Goal: Information Seeking & Learning: Learn about a topic

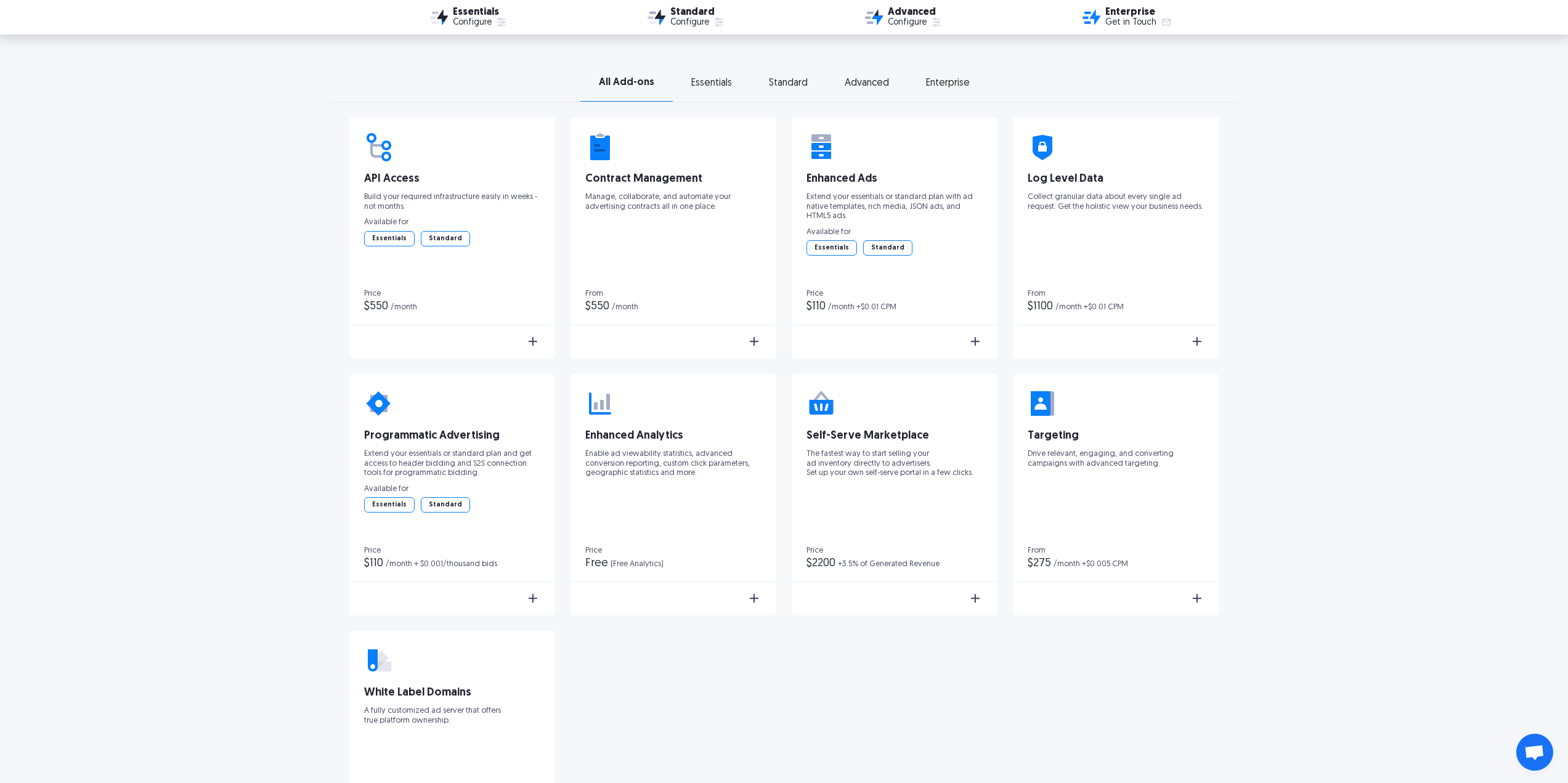
scroll to position [1909, 0]
click at [785, 83] on div "Standard" at bounding box center [788, 82] width 39 height 9
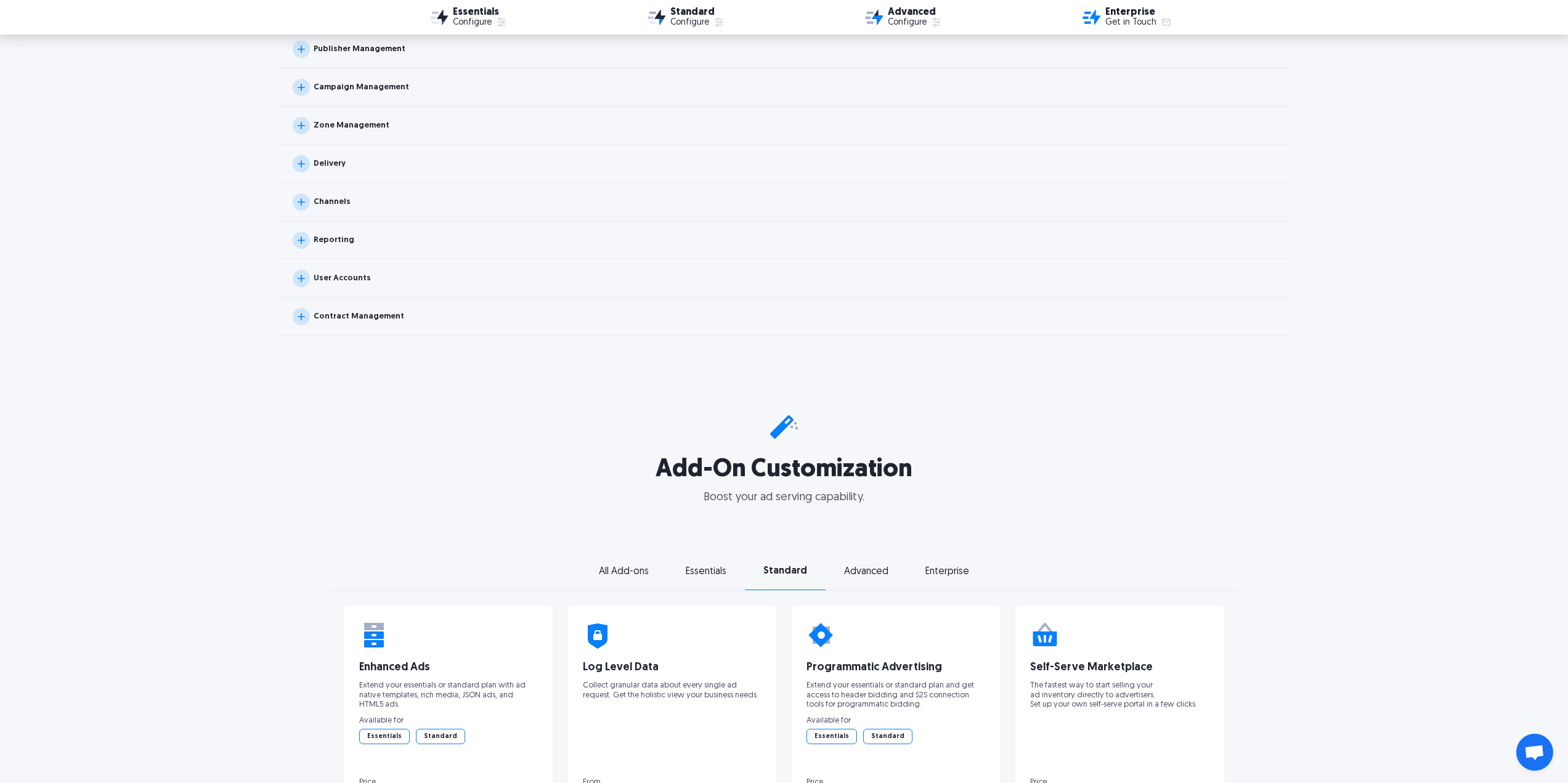
scroll to position [1601, 0]
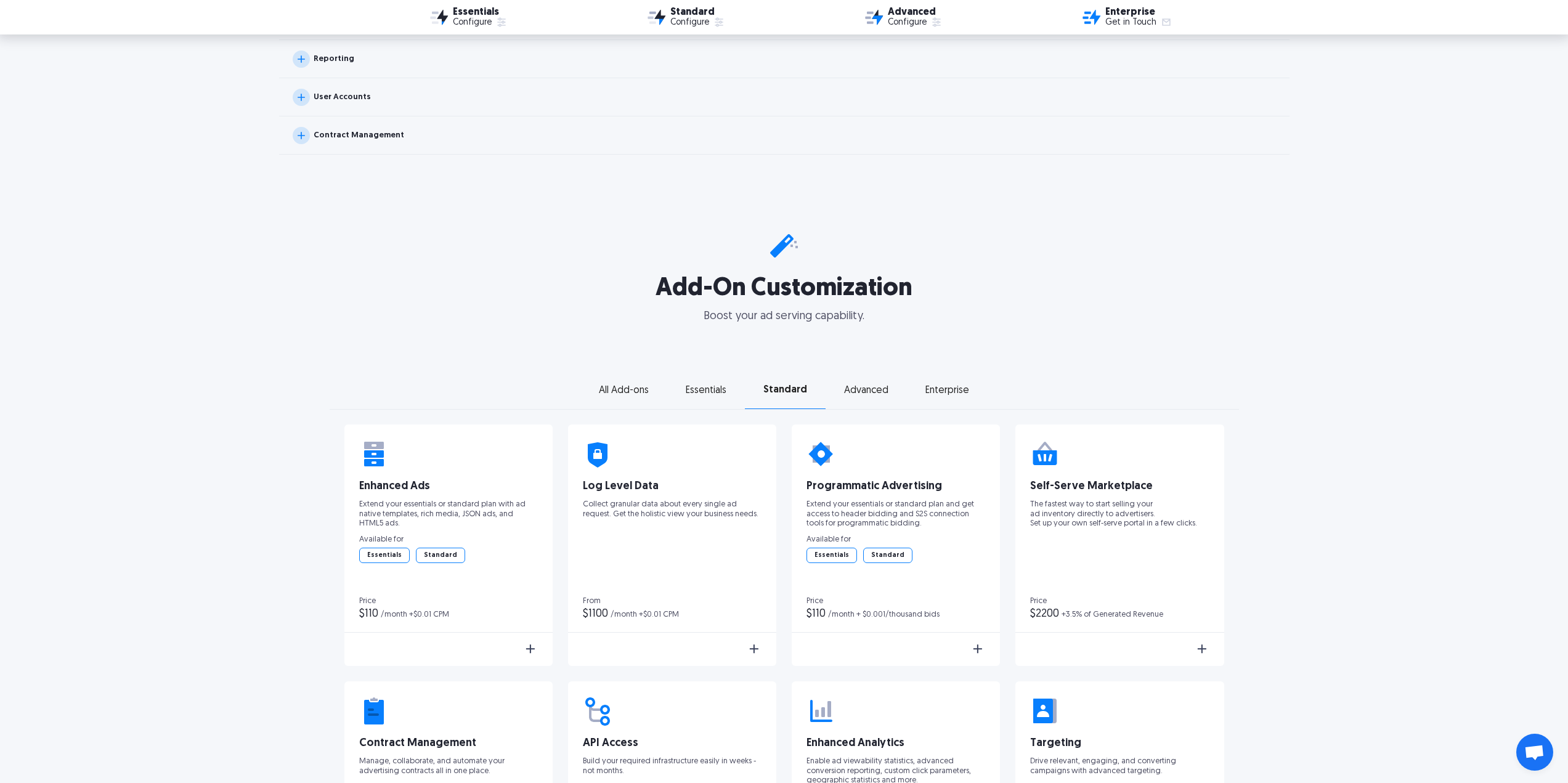
click at [953, 390] on div "Enterprise" at bounding box center [947, 391] width 44 height 9
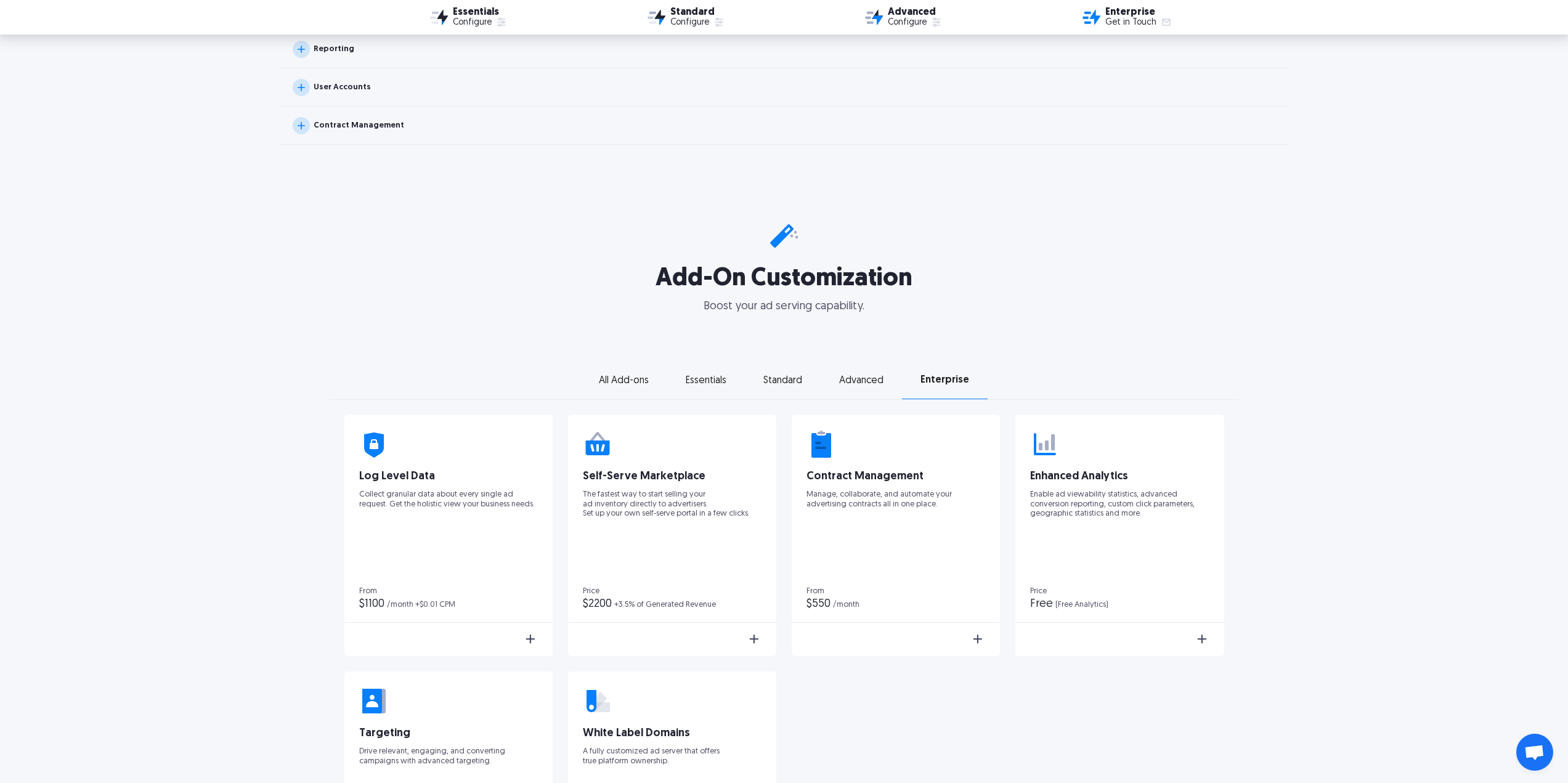
scroll to position [1540, 0]
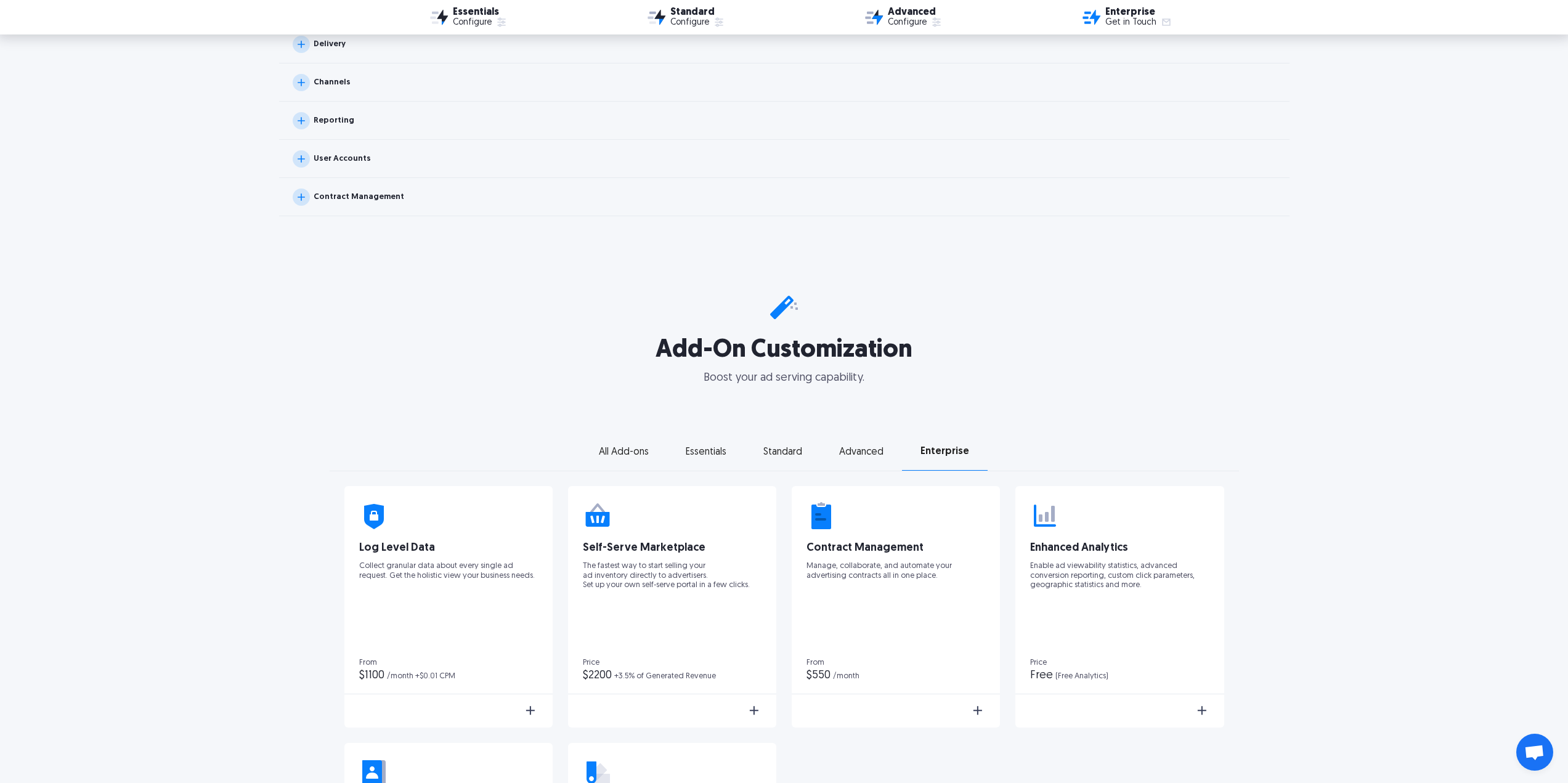
click at [784, 451] on div "Standard" at bounding box center [783, 452] width 39 height 9
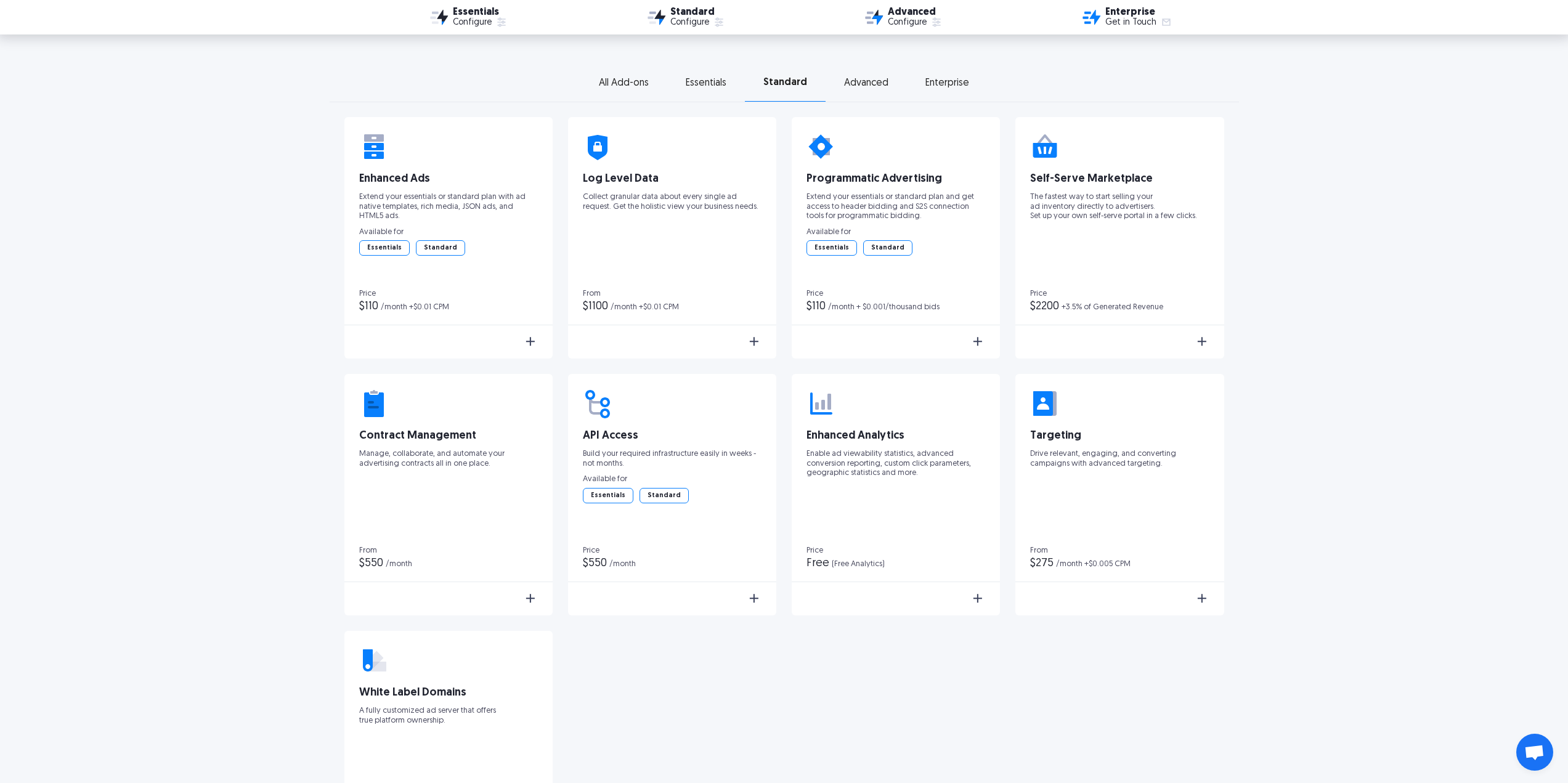
scroll to position [1909, 0]
click at [758, 341] on img at bounding box center [754, 341] width 15 height 15
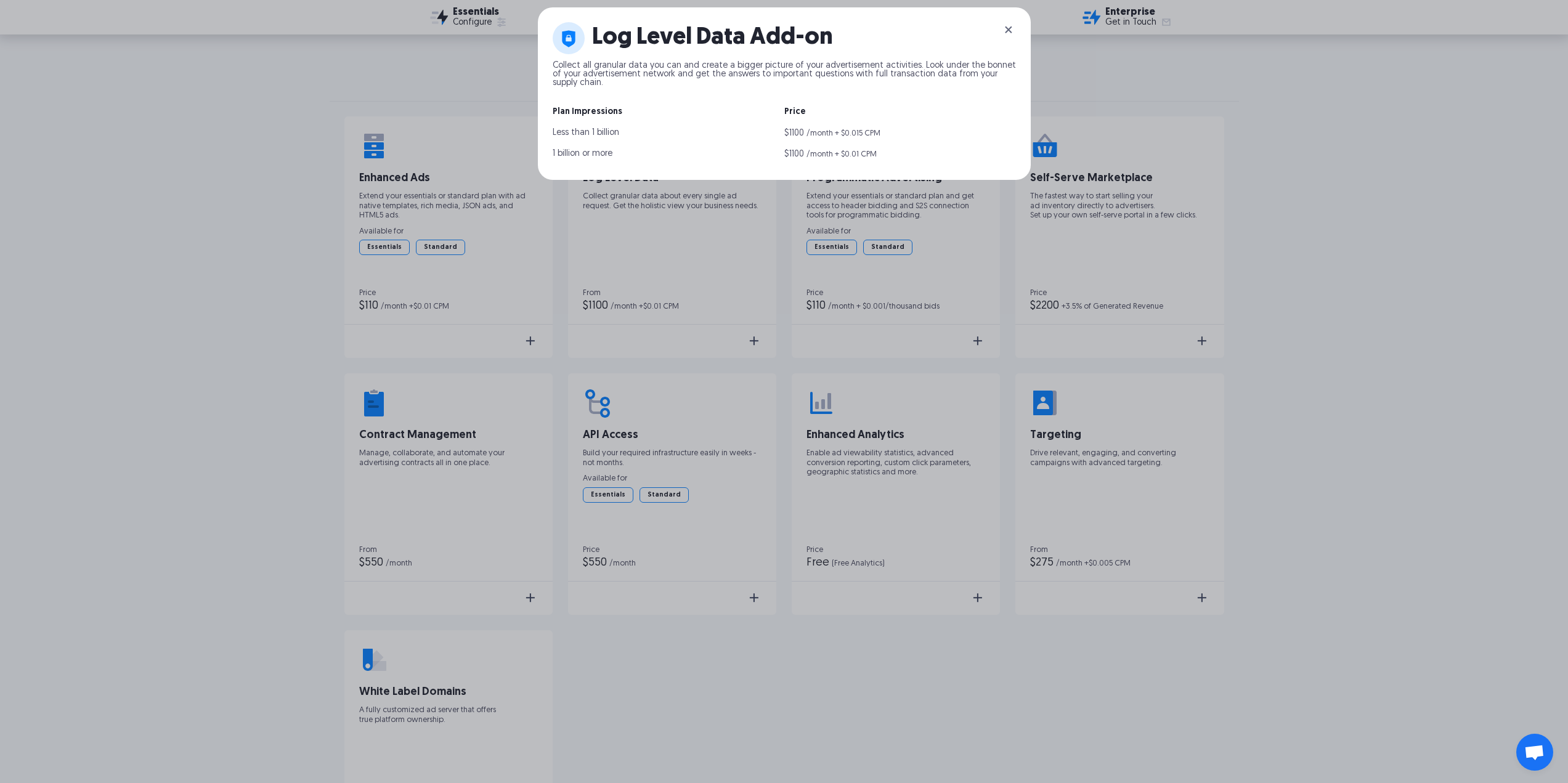
click at [1010, 30] on img at bounding box center [1008, 29] width 15 height 15
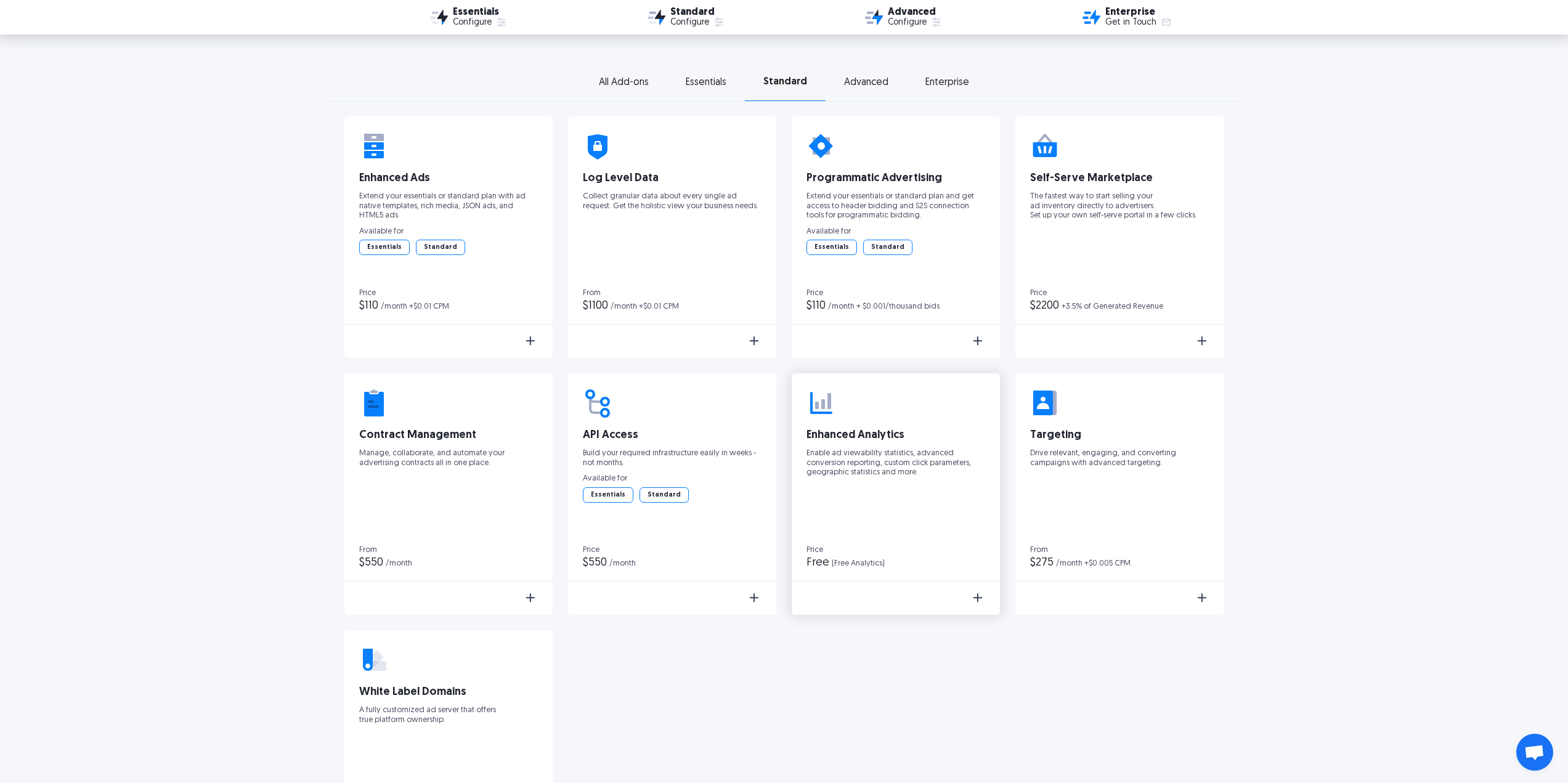
click at [977, 602] on img at bounding box center [977, 597] width 15 height 15
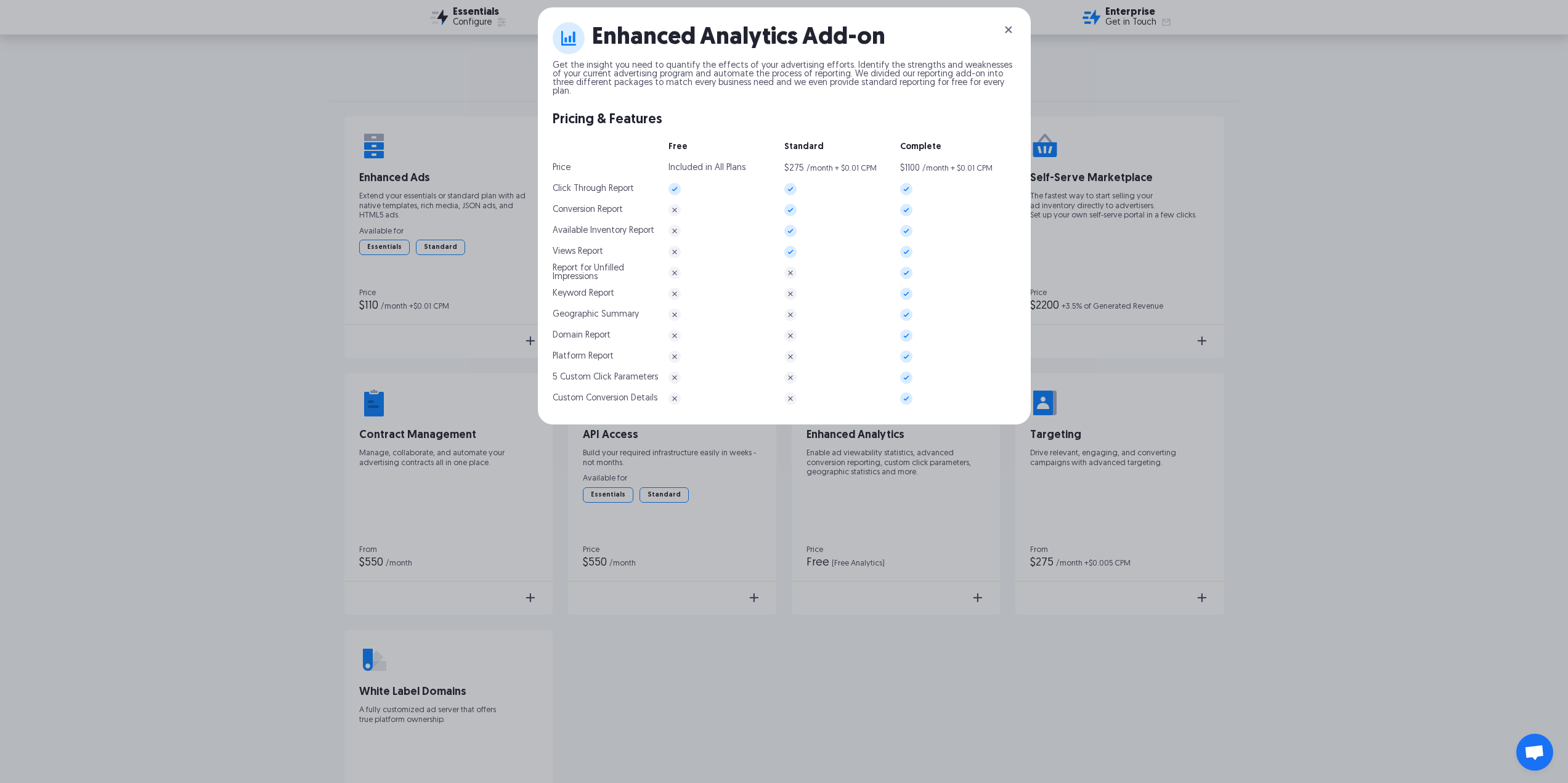
click at [1013, 31] on img at bounding box center [1008, 29] width 15 height 15
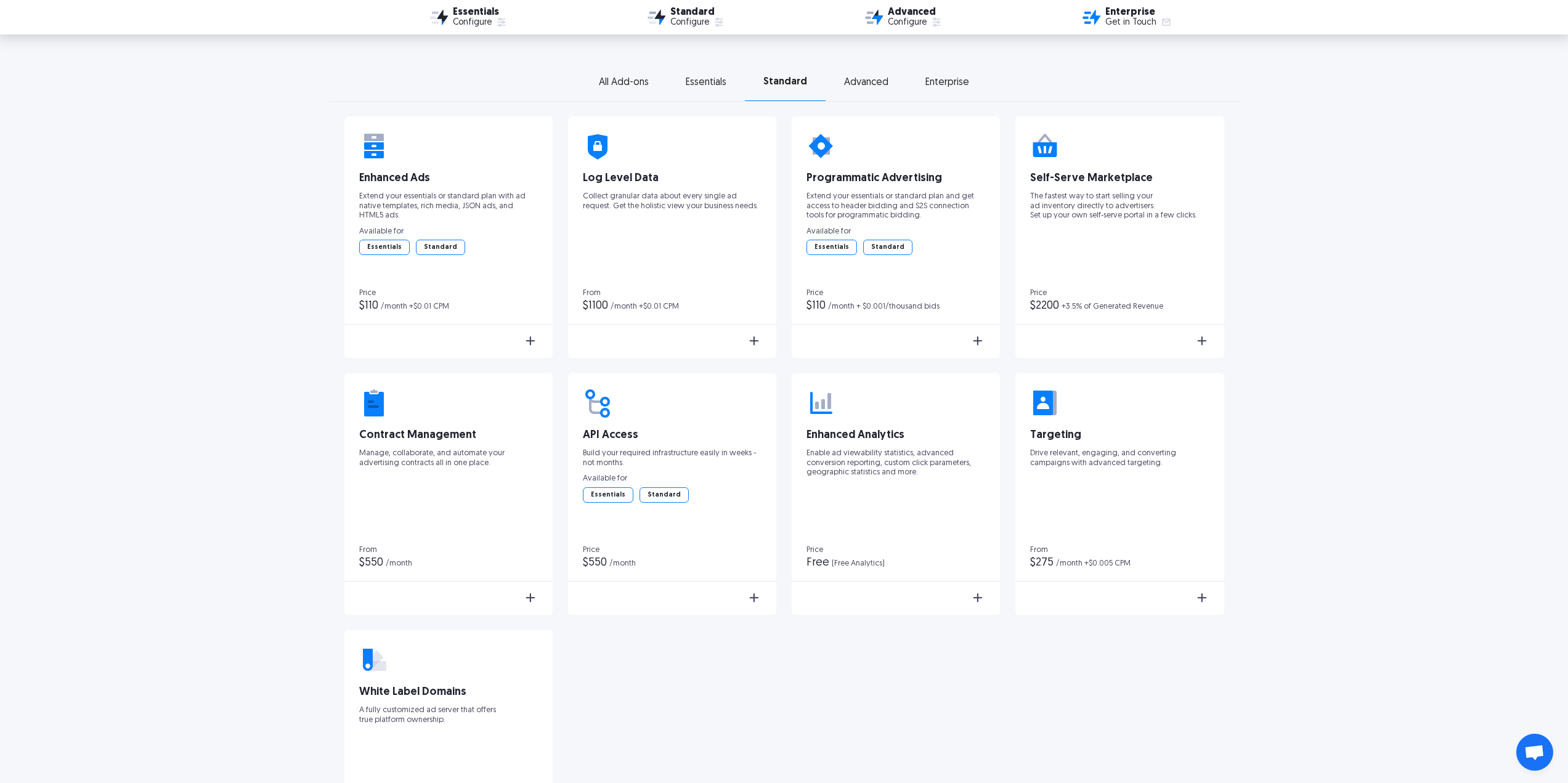
click at [1317, 258] on div "Add-On Customization Boost your ad serving capability. All Add-ons Essentials S…" at bounding box center [784, 404] width 1568 height 964
click at [69, 391] on div "Add-On Customization Boost your ad serving capability. All Add-ons Essentials S…" at bounding box center [784, 404] width 1568 height 964
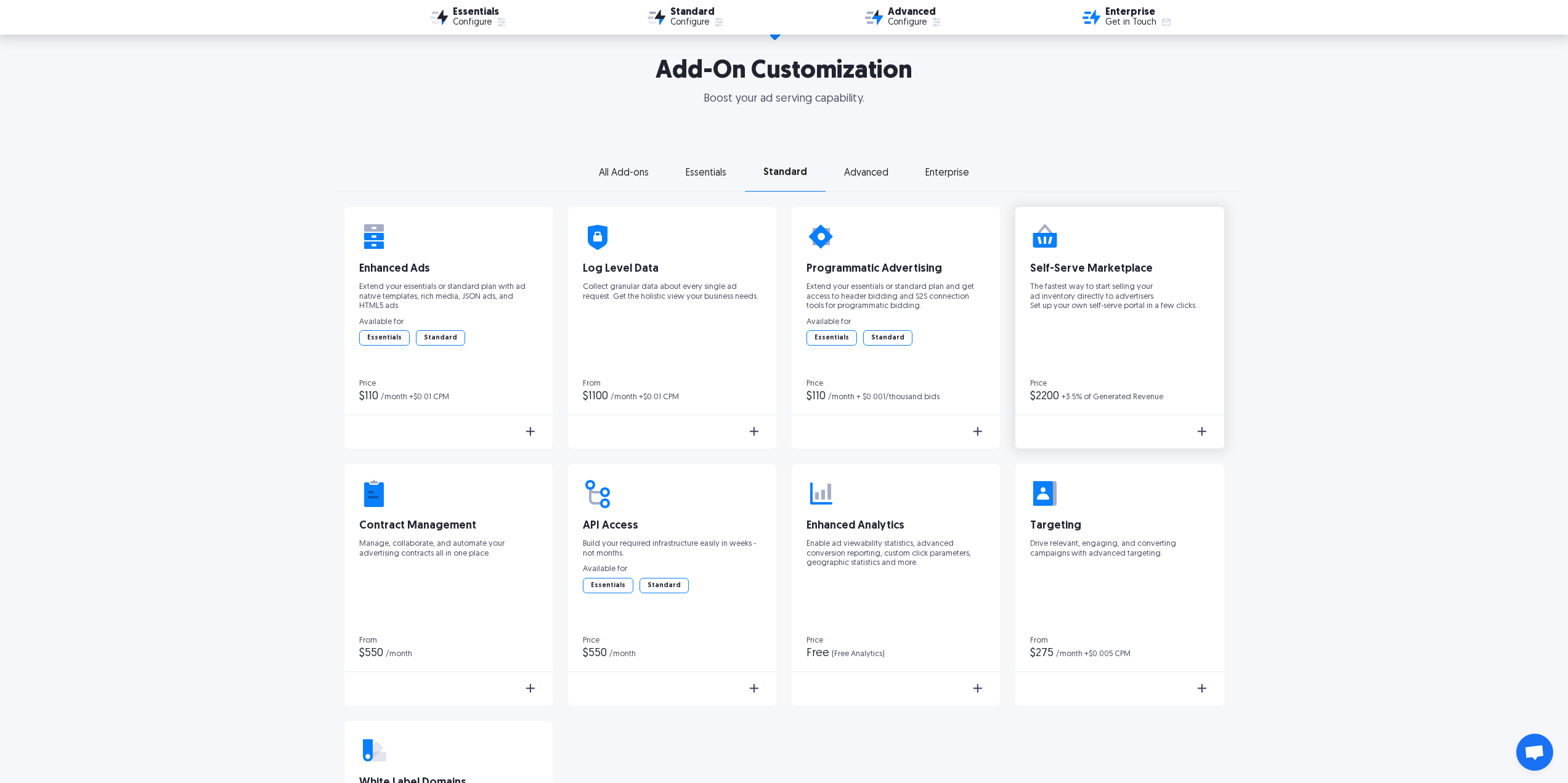
scroll to position [1847, 0]
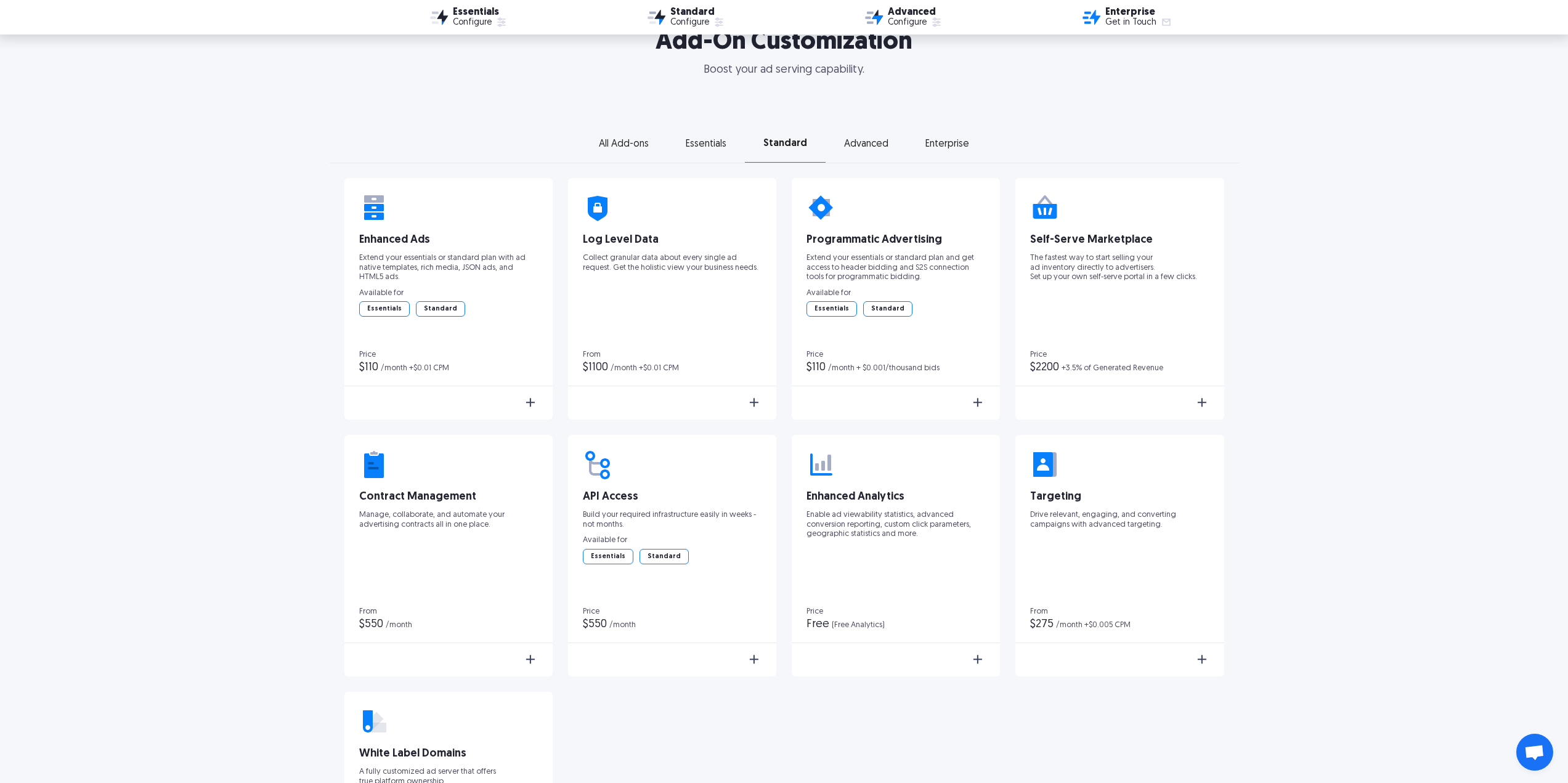
click at [1204, 663] on img at bounding box center [1202, 659] width 15 height 15
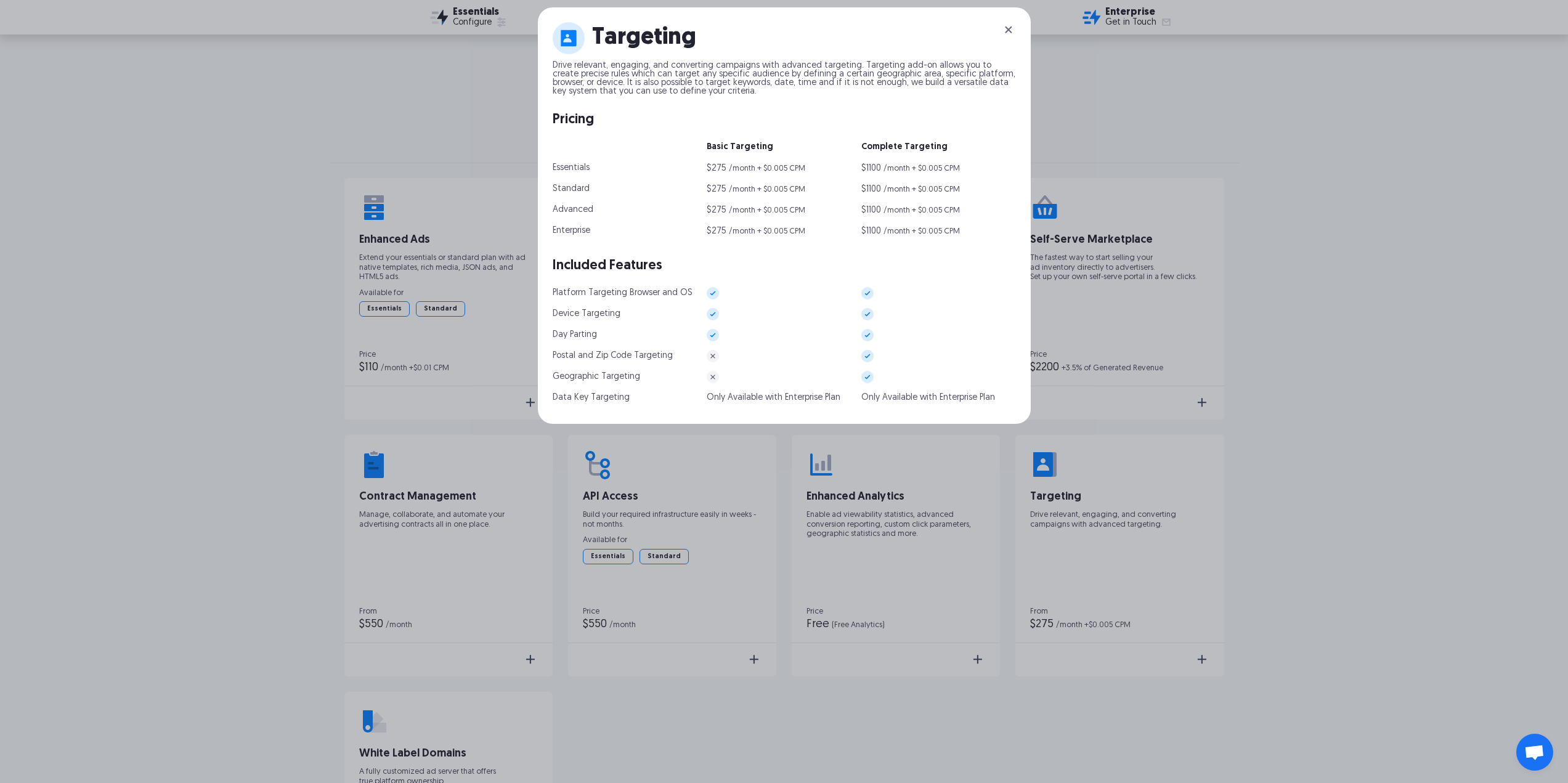
click at [1008, 31] on img at bounding box center [1008, 29] width 15 height 15
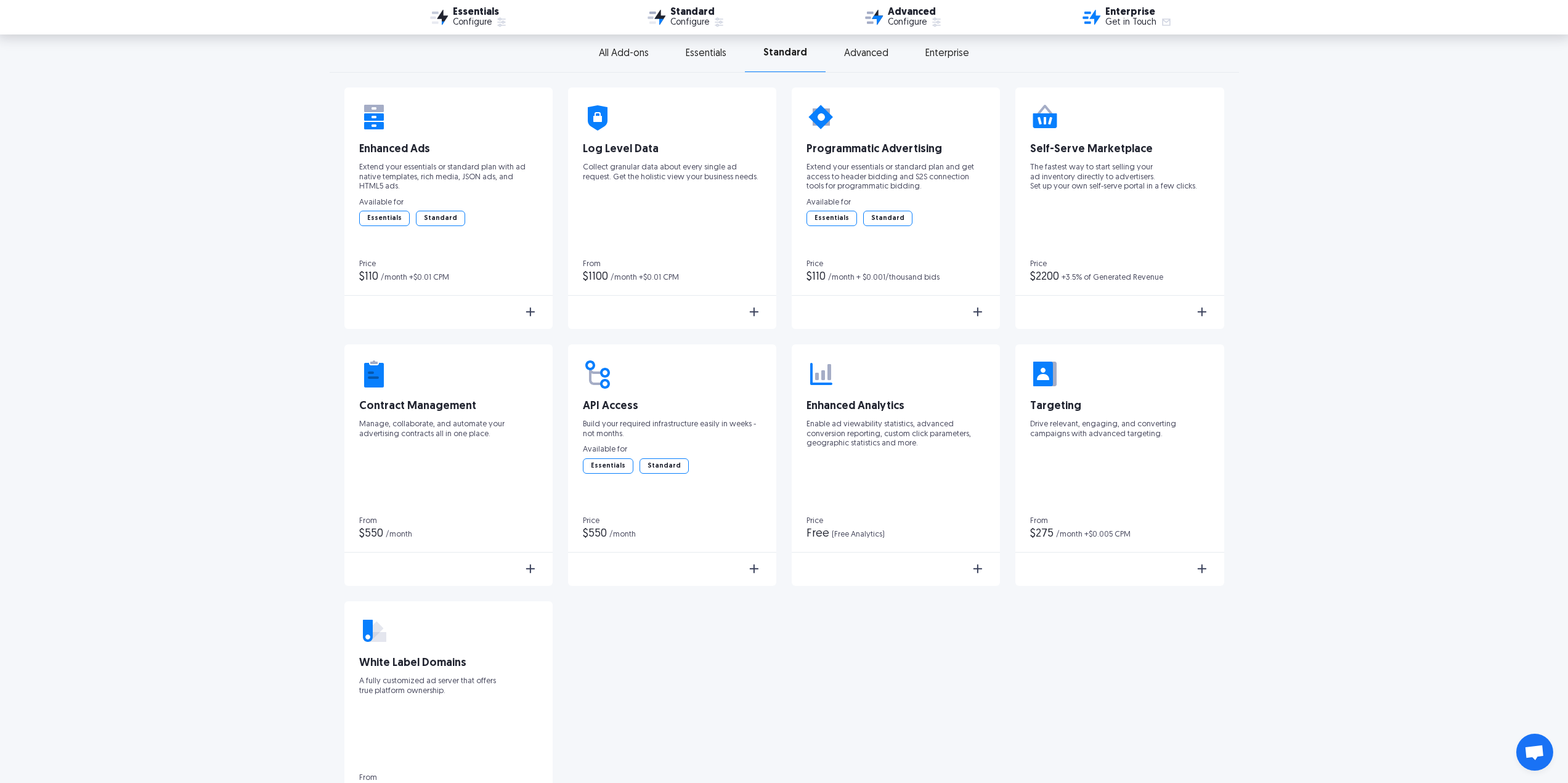
scroll to position [1971, 0]
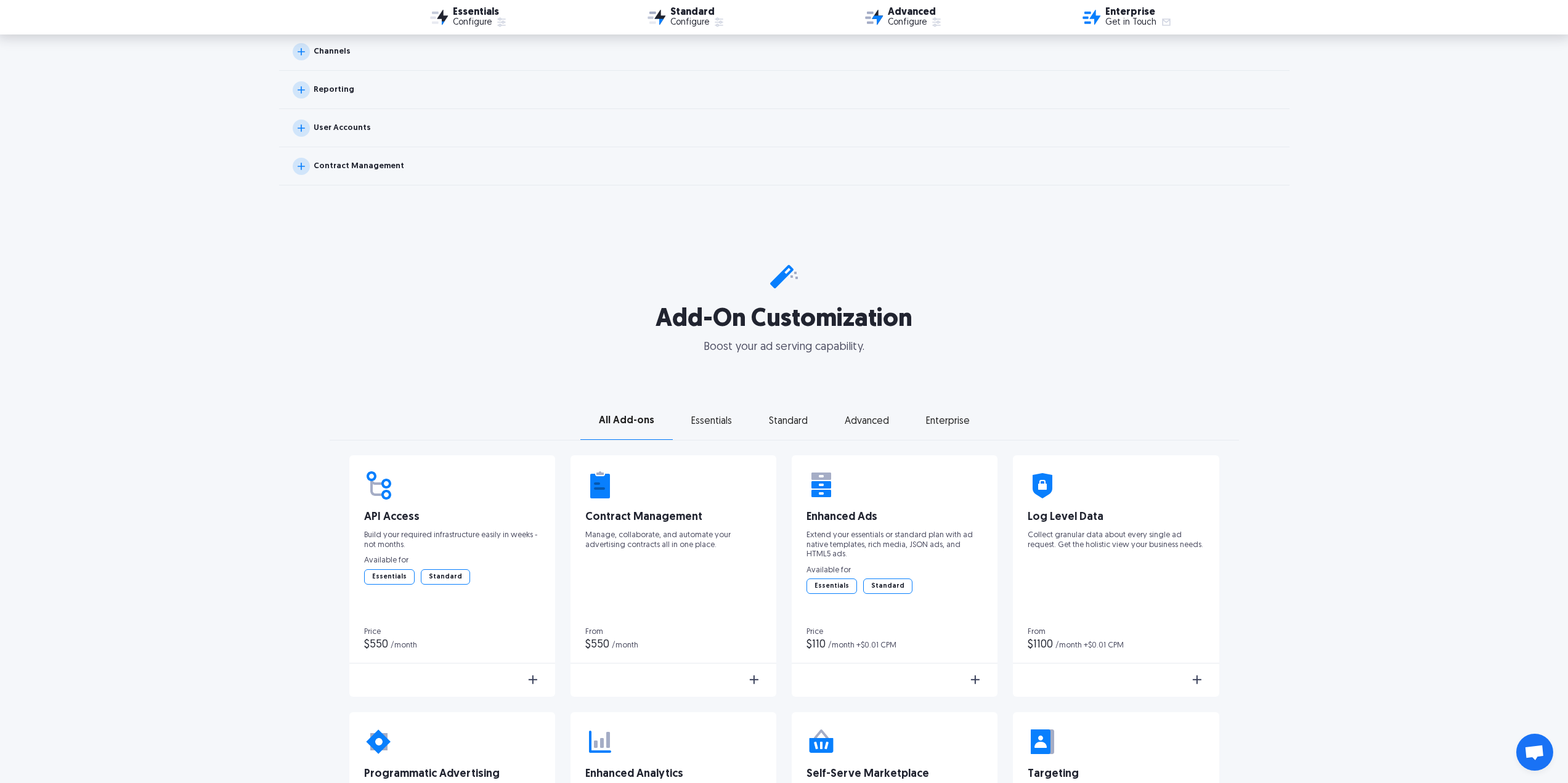
scroll to position [1540, 0]
